Goal: Task Accomplishment & Management: Complete application form

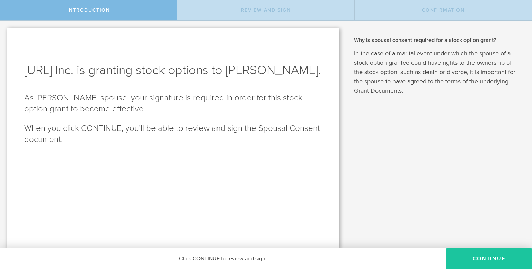
click at [497, 251] on button "Continue" at bounding box center [489, 258] width 86 height 21
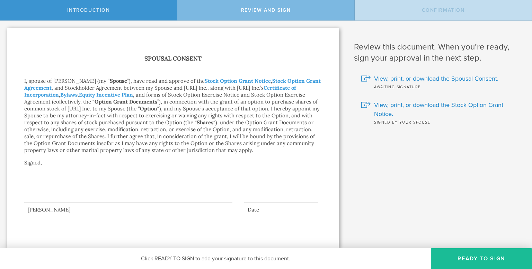
click at [147, 196] on div at bounding box center [128, 189] width 208 height 28
click at [57, 192] on div at bounding box center [128, 189] width 208 height 28
click at [489, 261] on button "Ready to Sign" at bounding box center [481, 258] width 101 height 21
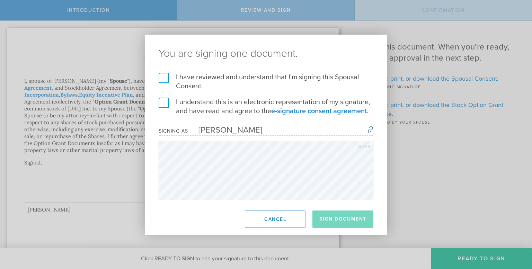
click at [160, 75] on label "I have reviewed and understand that I'm signing this Spousal Consent." at bounding box center [266, 82] width 215 height 18
click at [0, 0] on input "I have reviewed and understand that I'm signing this Spousal Consent." at bounding box center [0, 0] width 0 height 0
click at [163, 105] on label "I understand this is an electronic representation of my signature, and have rea…" at bounding box center [266, 107] width 215 height 18
click at [0, 0] on input "I understand this is an electronic representation of my signature, and have rea…" at bounding box center [0, 0] width 0 height 0
click at [352, 215] on button "Sign Document" at bounding box center [342, 218] width 61 height 17
